Goal: Information Seeking & Learning: Compare options

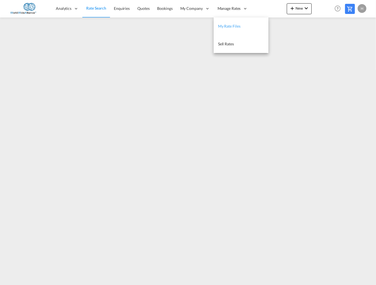
click at [226, 28] on span "My Rate Files" at bounding box center [229, 26] width 22 height 5
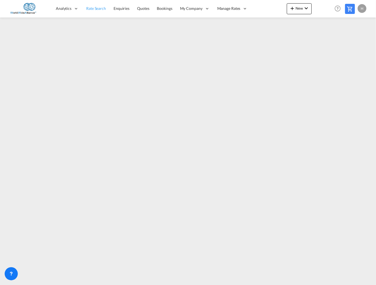
click at [100, 7] on span "Rate Search" at bounding box center [96, 8] width 20 height 5
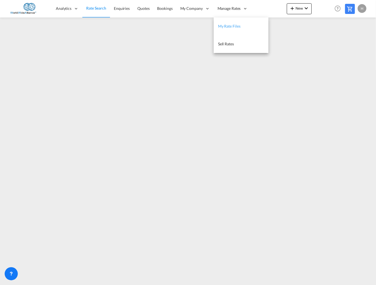
click at [225, 27] on span "My Rate Files" at bounding box center [229, 26] width 22 height 5
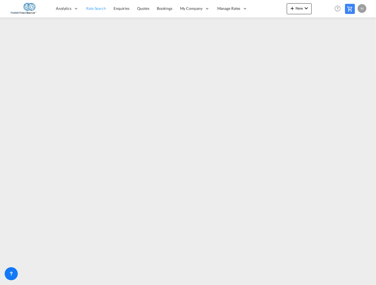
click at [94, 8] on span "Rate Search" at bounding box center [96, 8] width 20 height 5
